Goal: Find specific page/section: Find specific page/section

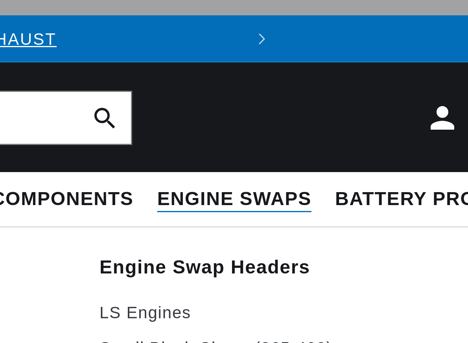
click at [373, 75] on span "Engine Swaps" at bounding box center [357, 79] width 51 height 8
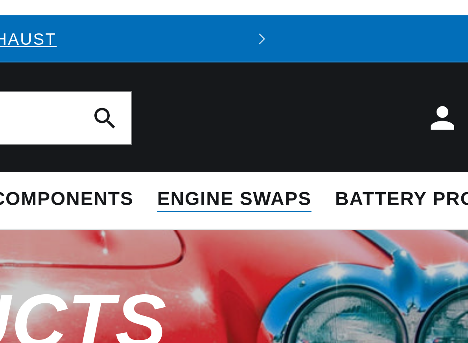
click at [373, 75] on span "Engine Swaps" at bounding box center [357, 79] width 51 height 8
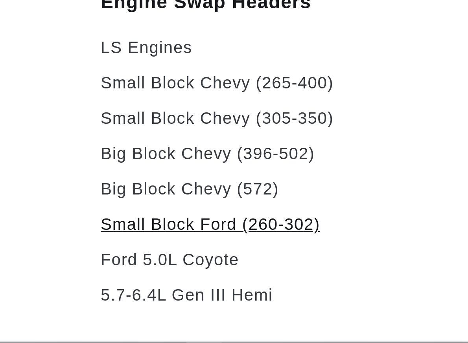
click at [335, 171] on link "Small Block Ford (260-302)" at bounding box center [380, 175] width 136 height 9
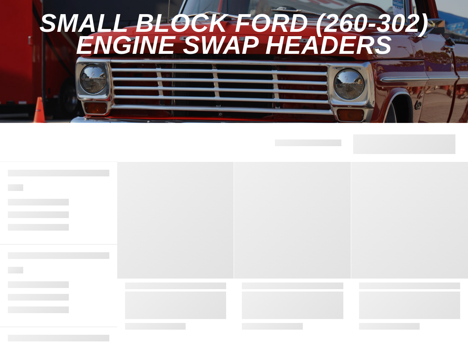
scroll to position [139, 0]
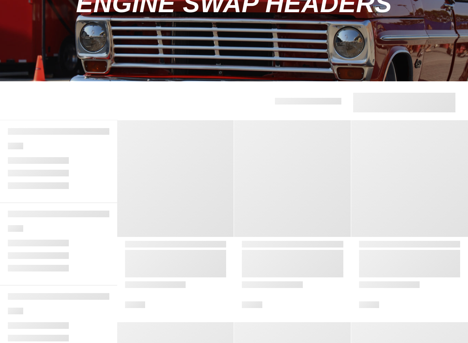
click at [261, 161] on div at bounding box center [292, 178] width 117 height 117
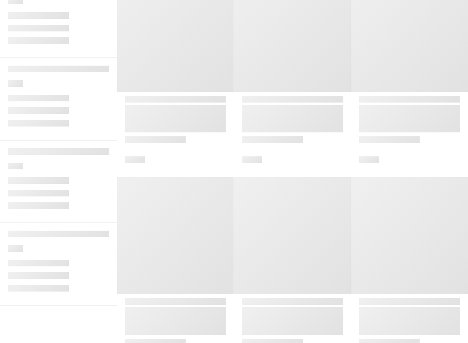
scroll to position [0, 0]
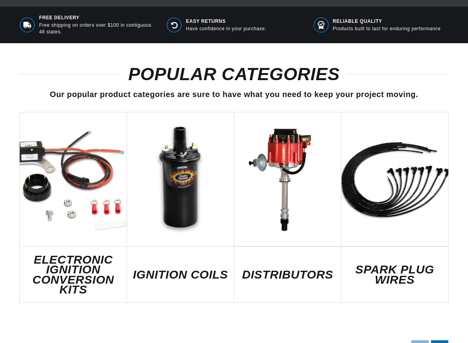
scroll to position [361, 0]
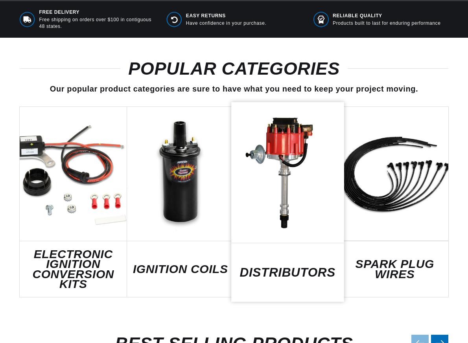
click at [297, 267] on link "DISTRIBUTORS" at bounding box center [287, 272] width 112 height 11
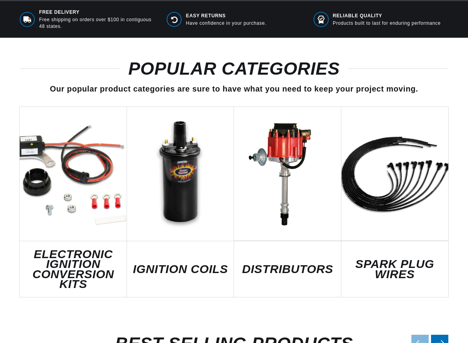
scroll to position [361, 0]
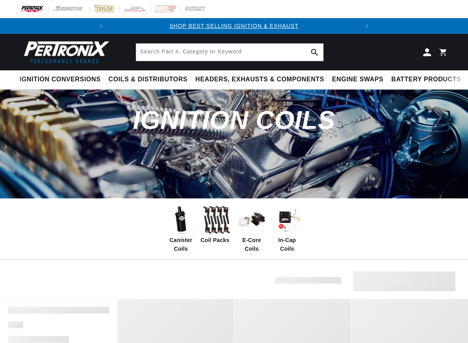
click at [281, 231] on img at bounding box center [286, 219] width 31 height 31
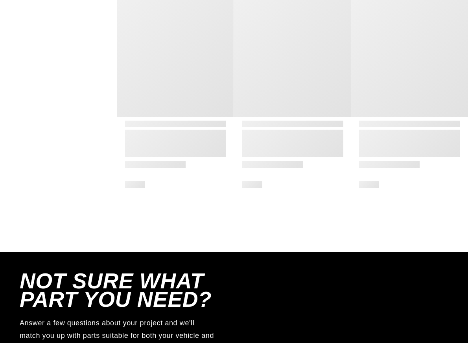
scroll to position [983, 0]
